Goal: Navigation & Orientation: Go to known website

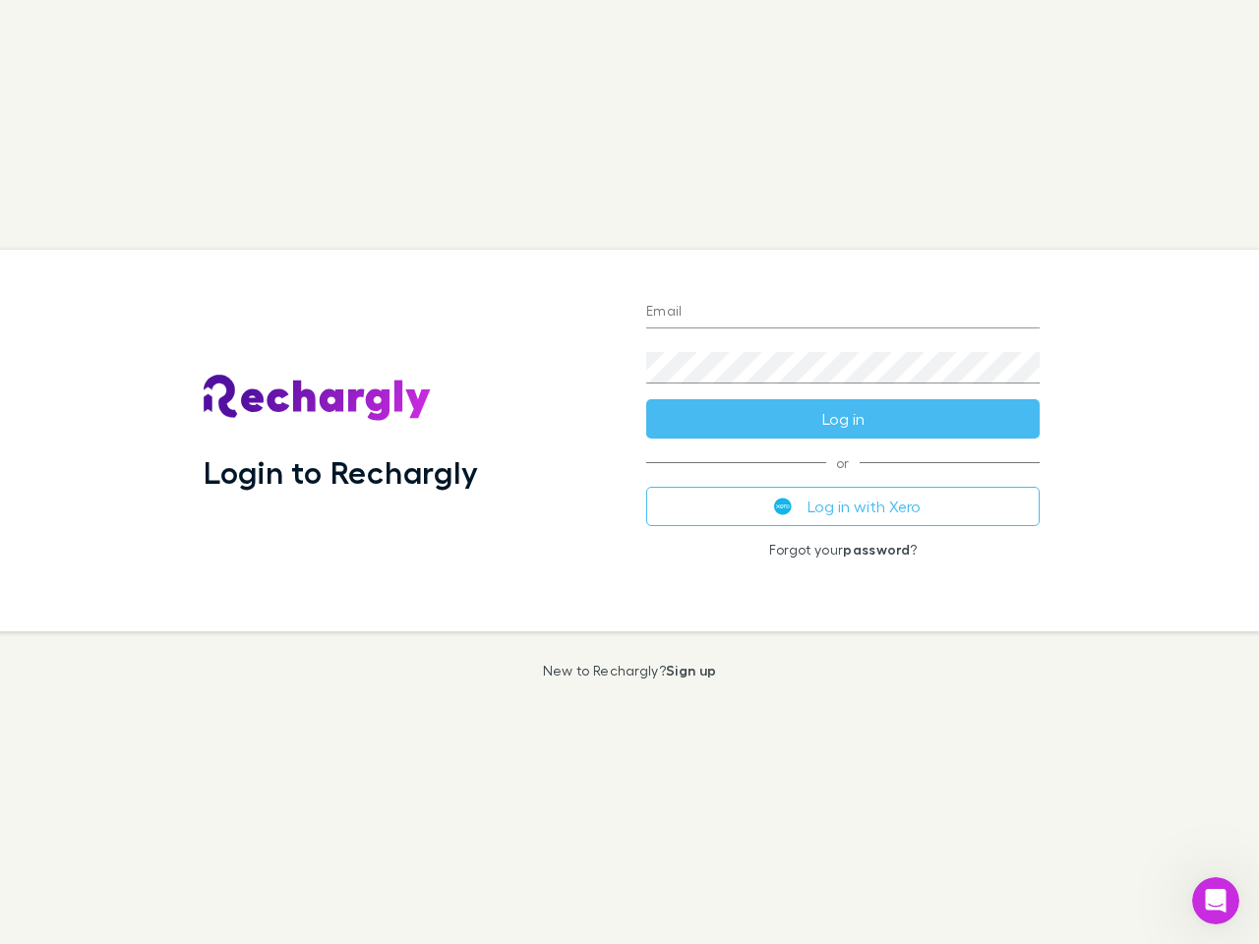
click at [630, 472] on div "Login to Rechargly" at bounding box center [409, 441] width 443 height 382
click at [843, 313] on input "Email" at bounding box center [842, 312] width 393 height 31
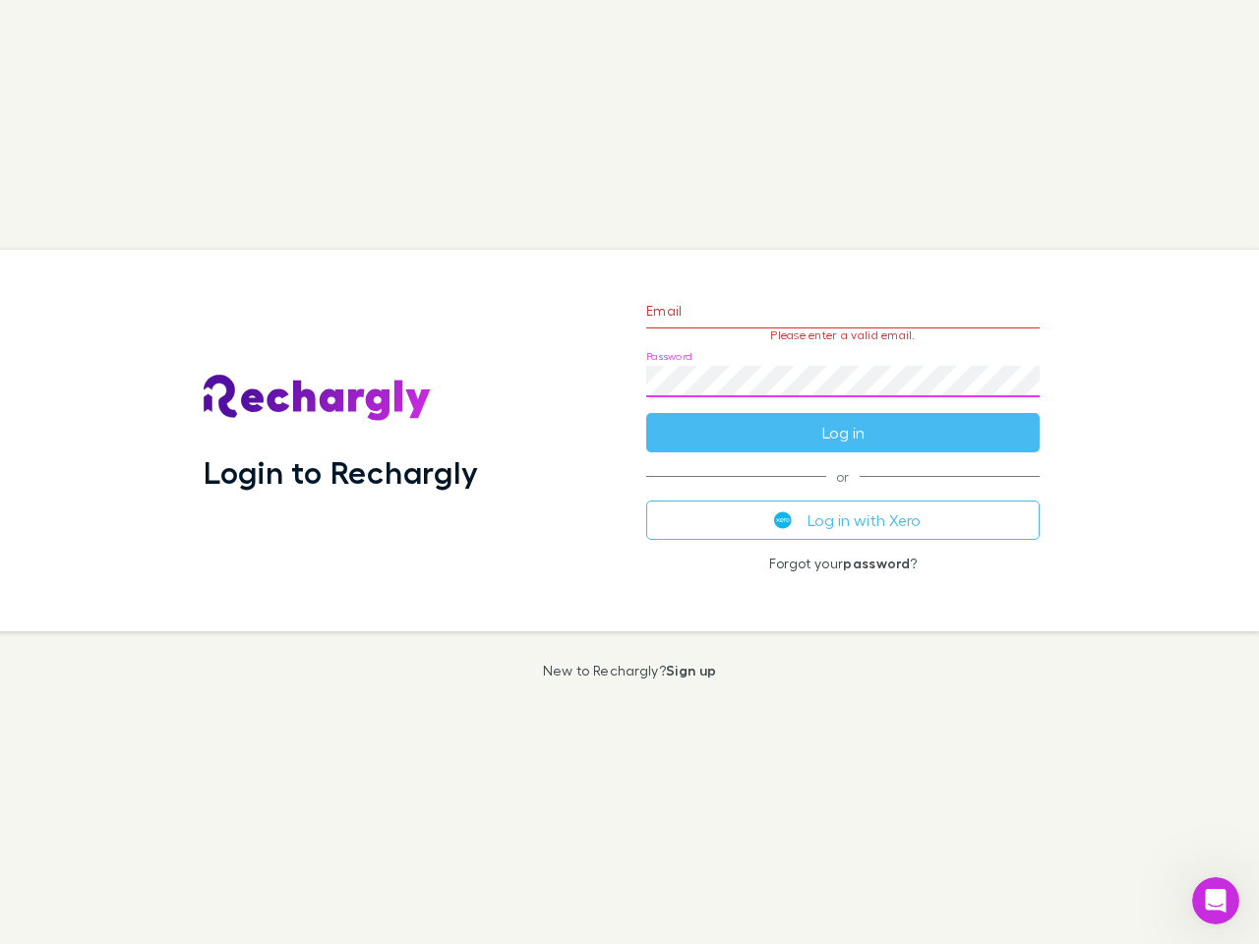
click at [843, 419] on form "Email Please enter a valid email. Password Log in" at bounding box center [842, 366] width 393 height 171
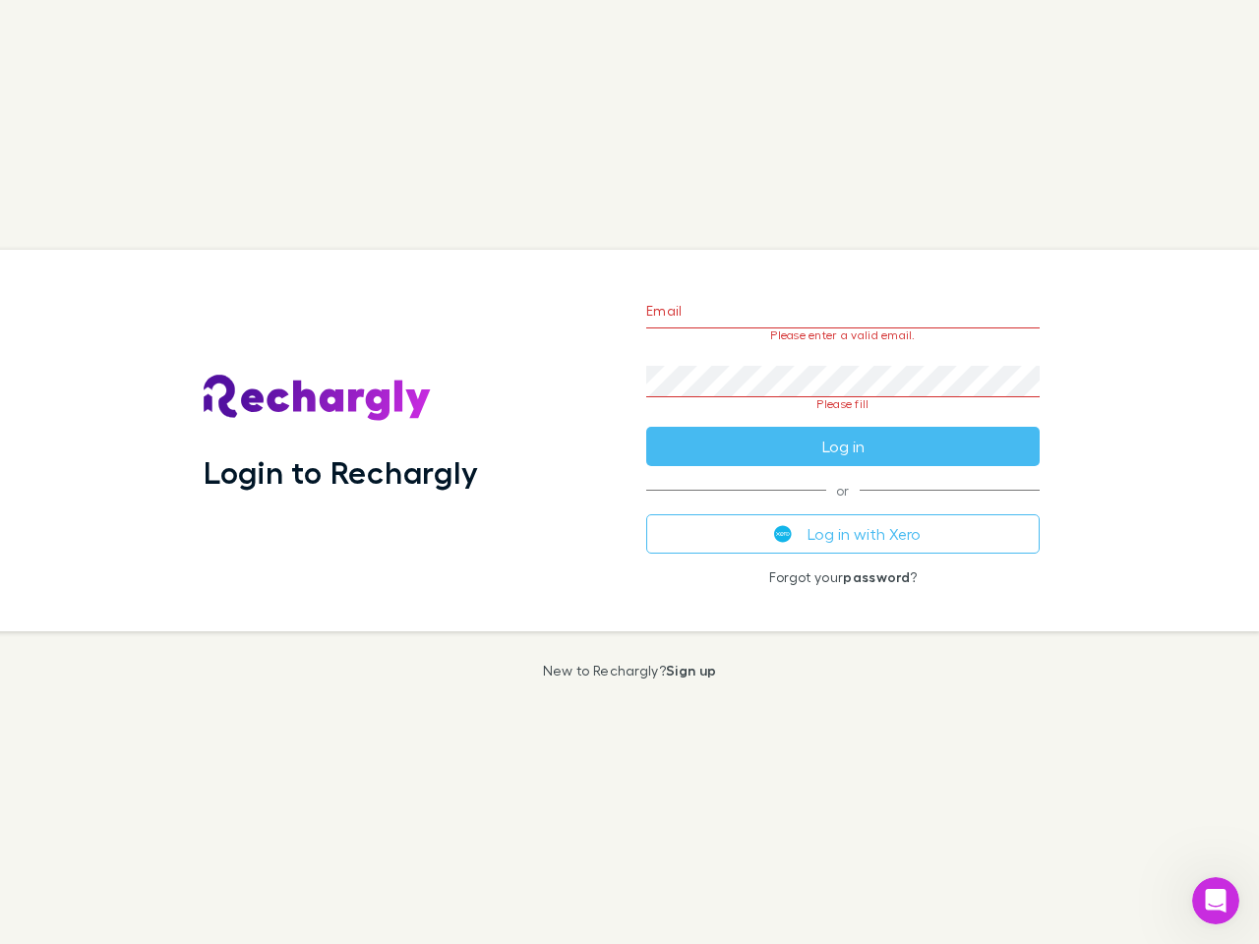
click at [843, 507] on div "Email Please enter a valid email. Password Please fill Log in or Log in with Xe…" at bounding box center [842, 441] width 425 height 382
click at [1216, 901] on icon "Open Intercom Messenger" at bounding box center [1216, 901] width 32 height 32
